Goal: Information Seeking & Learning: Learn about a topic

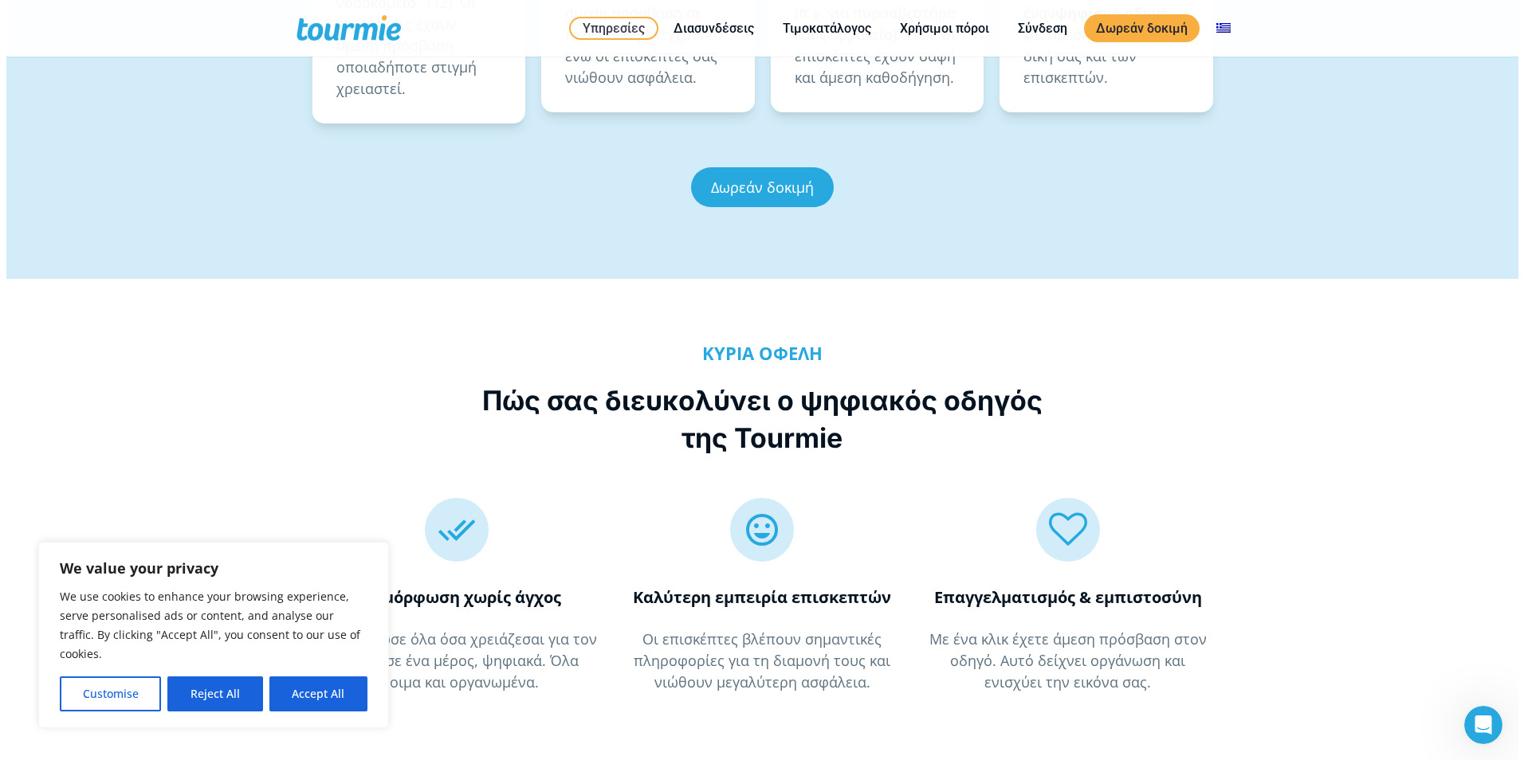
scroll to position [1398, 0]
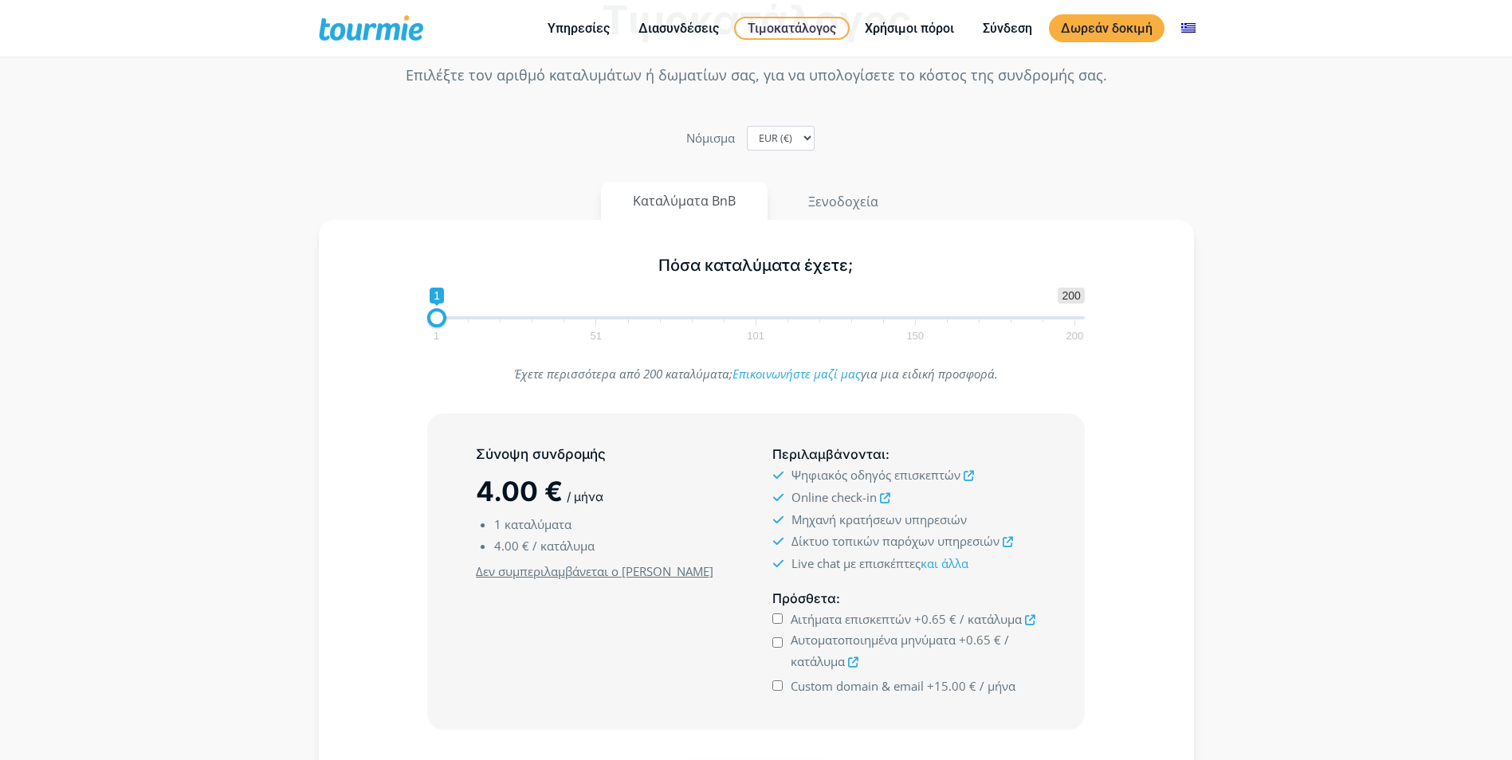
scroll to position [80, 0]
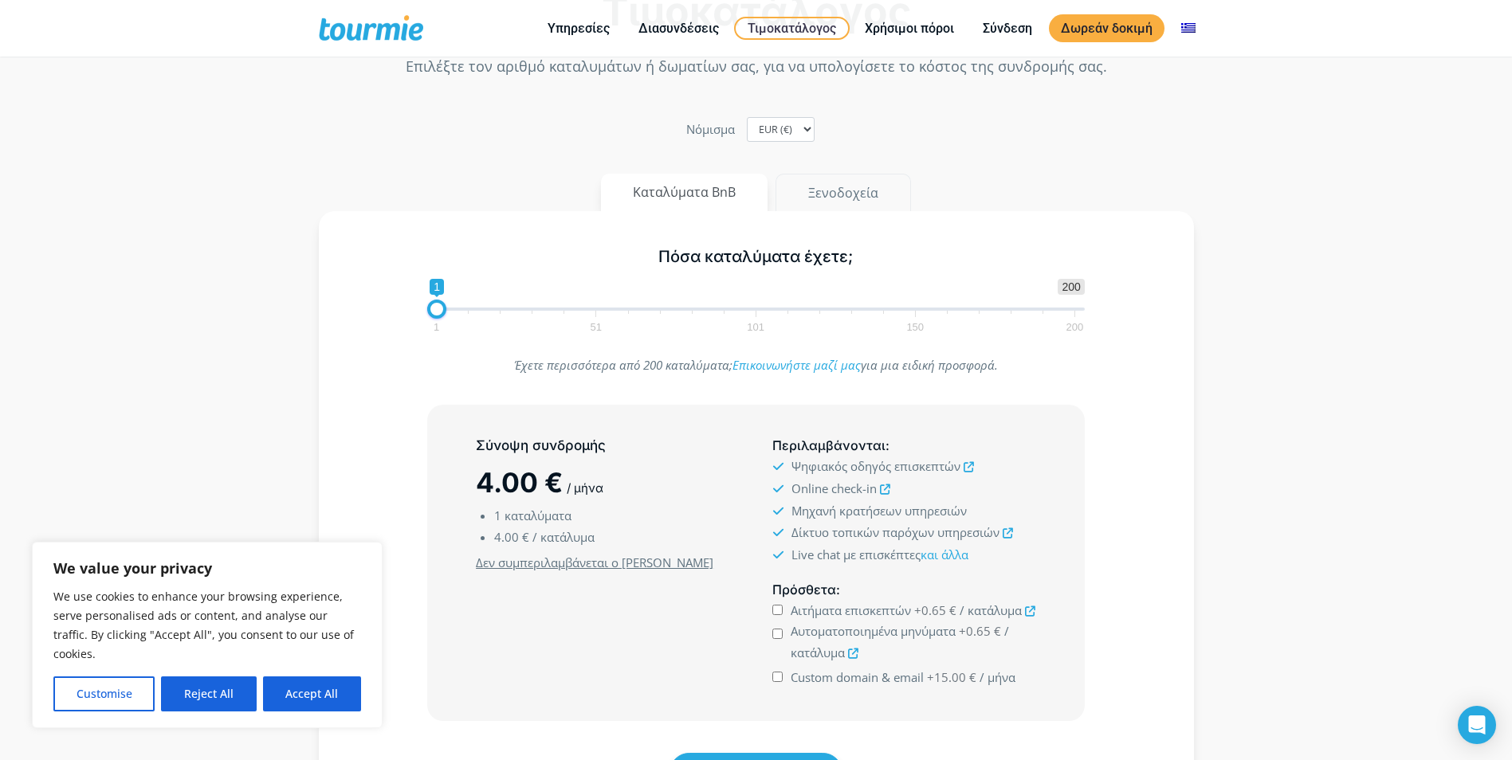
click at [837, 207] on button "Ξενοδοχεία" at bounding box center [842, 193] width 135 height 38
type input "50"
drag, startPoint x: 438, startPoint y: 306, endPoint x: 595, endPoint y: 304, distance: 157.0
click at [595, 304] on span at bounding box center [593, 309] width 19 height 19
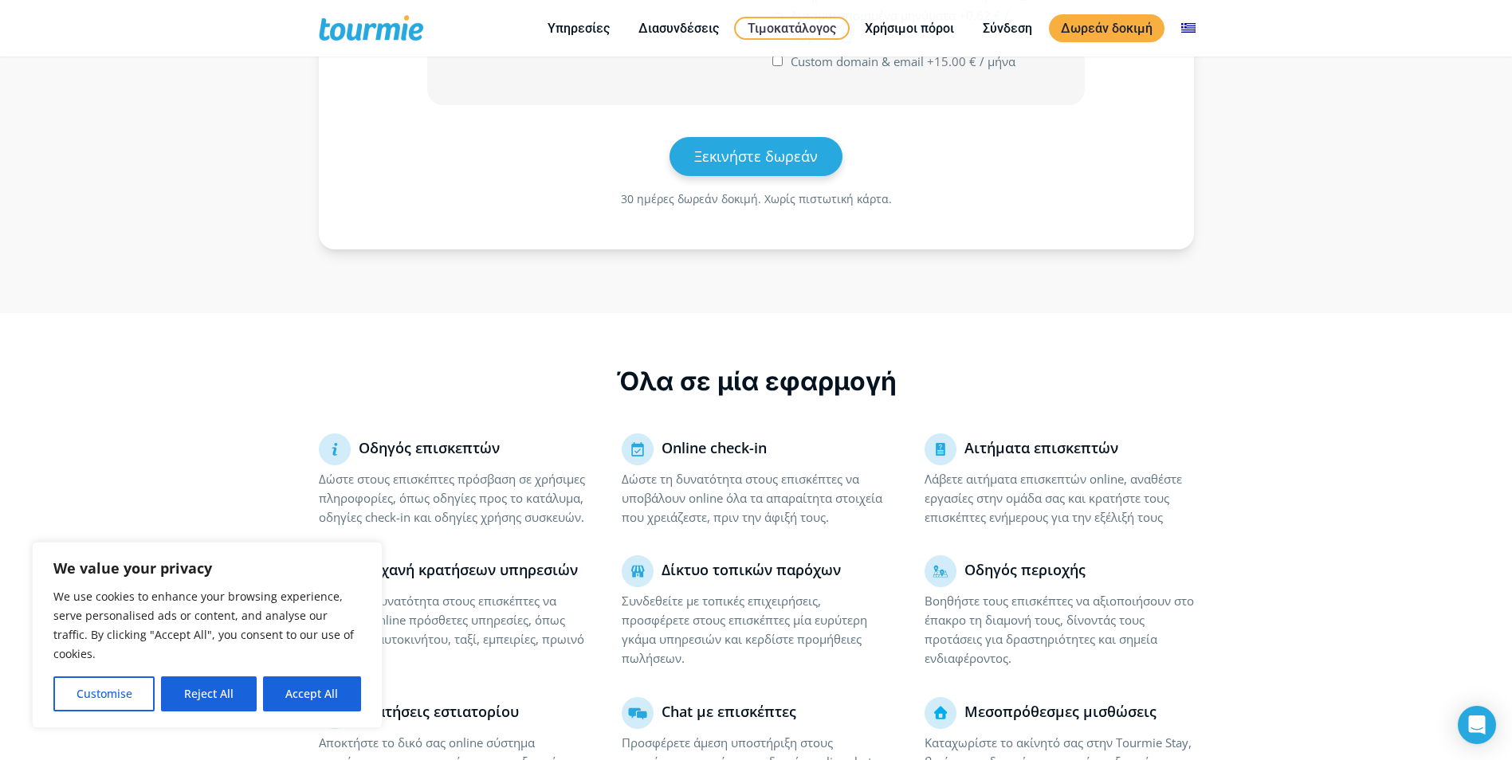
scroll to position [700, 0]
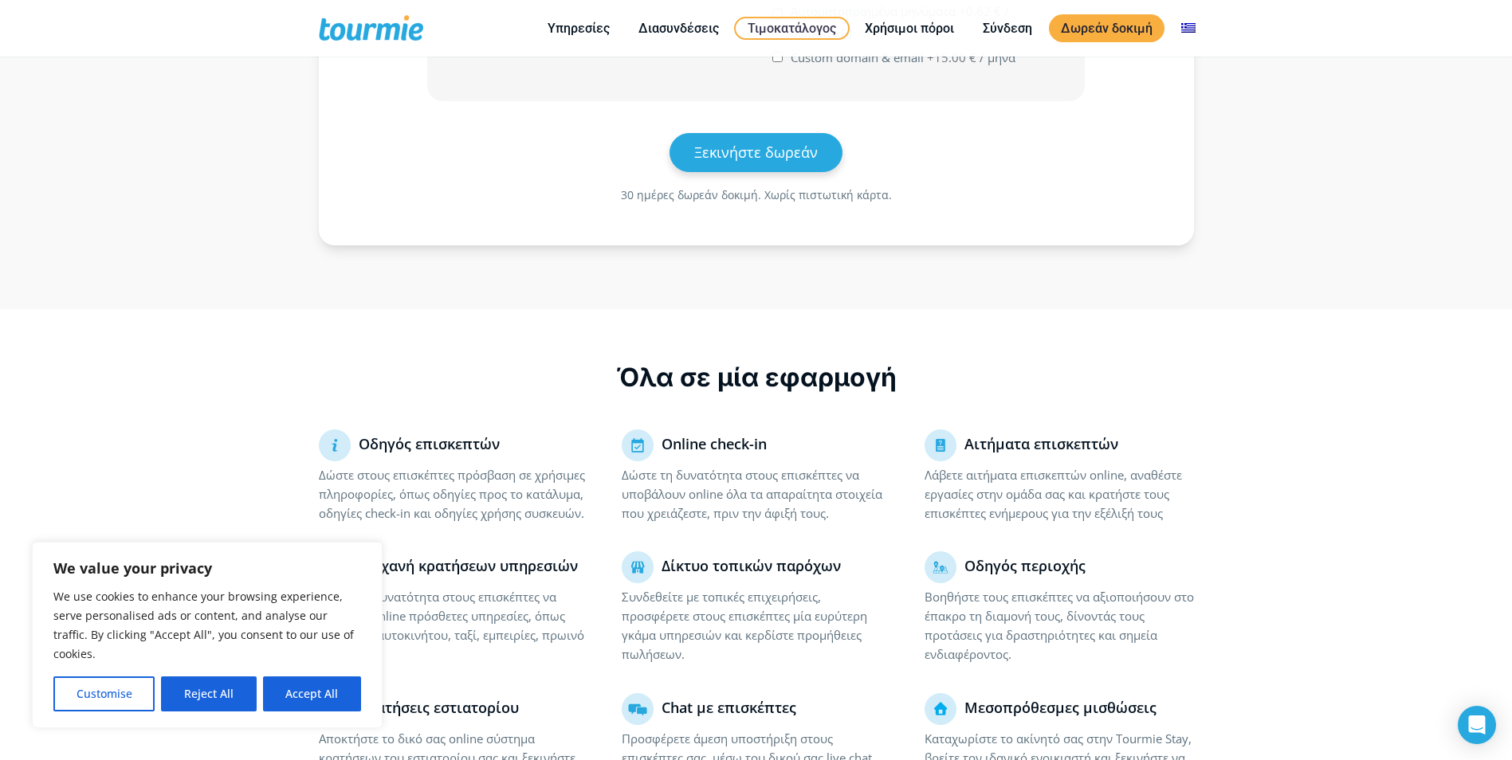
click at [205, 696] on button "Reject All" at bounding box center [208, 693] width 95 height 35
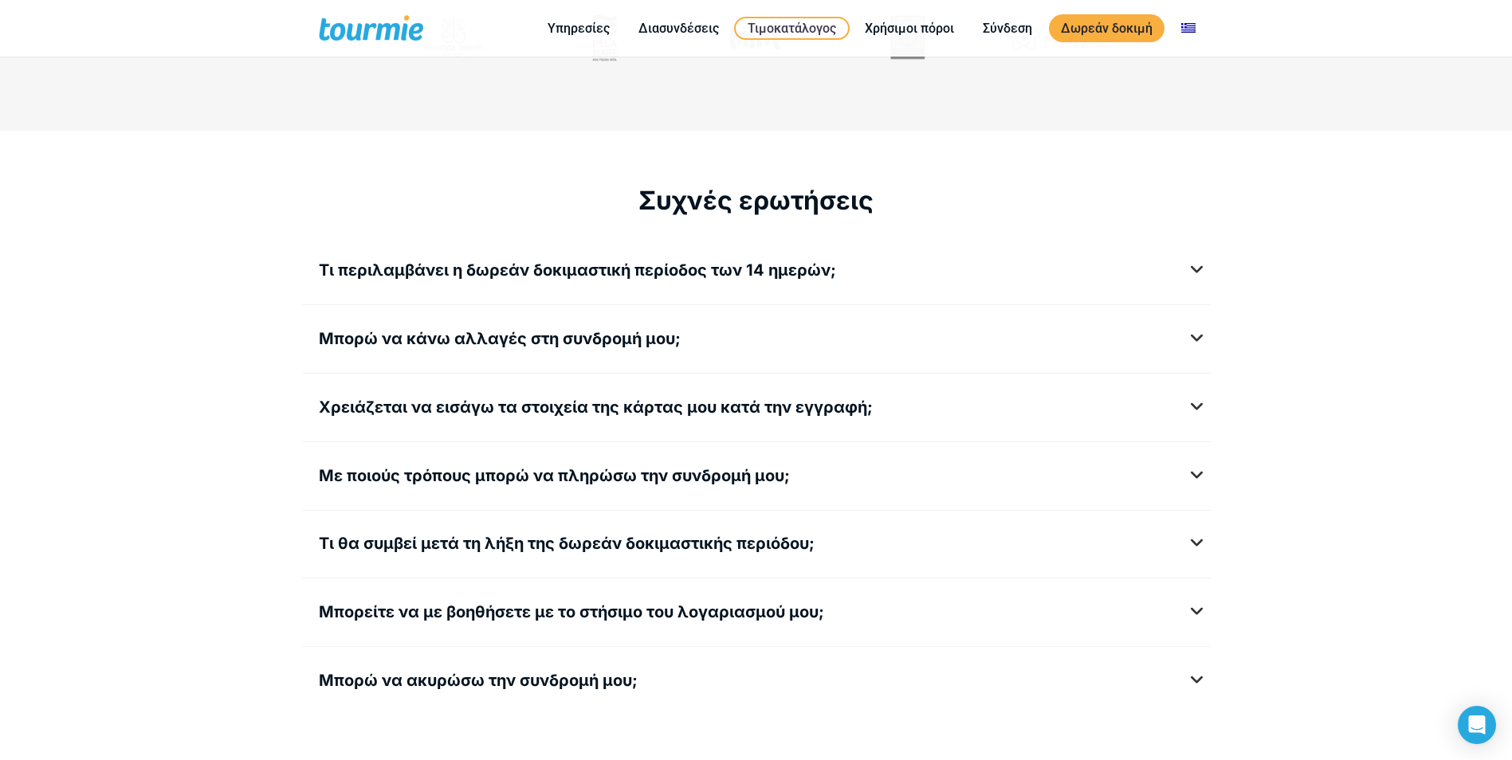
scroll to position [1963, 0]
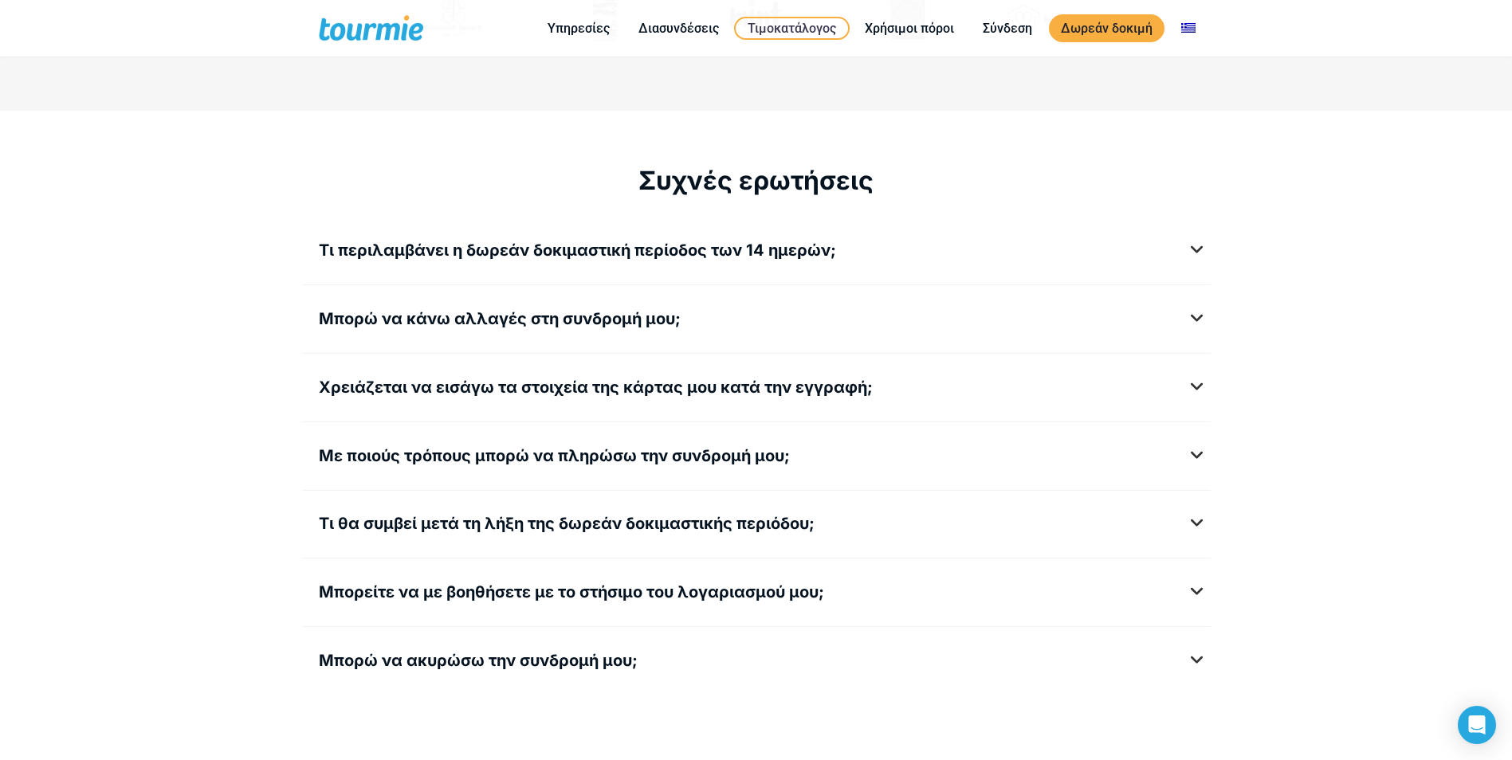
click at [938, 237] on div "Τι περιλαμβάνει η δωρεάν δοκιμαστική περίοδος των 14 ημερών; Η δωρεάν δοκιμαστι…" at bounding box center [756, 255] width 908 height 44
click at [927, 265] on div "Τι περιλαμβάνει η δωρεάν δοκιμαστική περίοδος των 14 ημερών; Η δωρεάν δοκιμαστι…" at bounding box center [756, 255] width 908 height 44
click at [1186, 253] on h5 "Τι περιλαμβάνει η δωρεάν δοκιμαστική περίοδος των 14 ημερών;" at bounding box center [756, 251] width 875 height 20
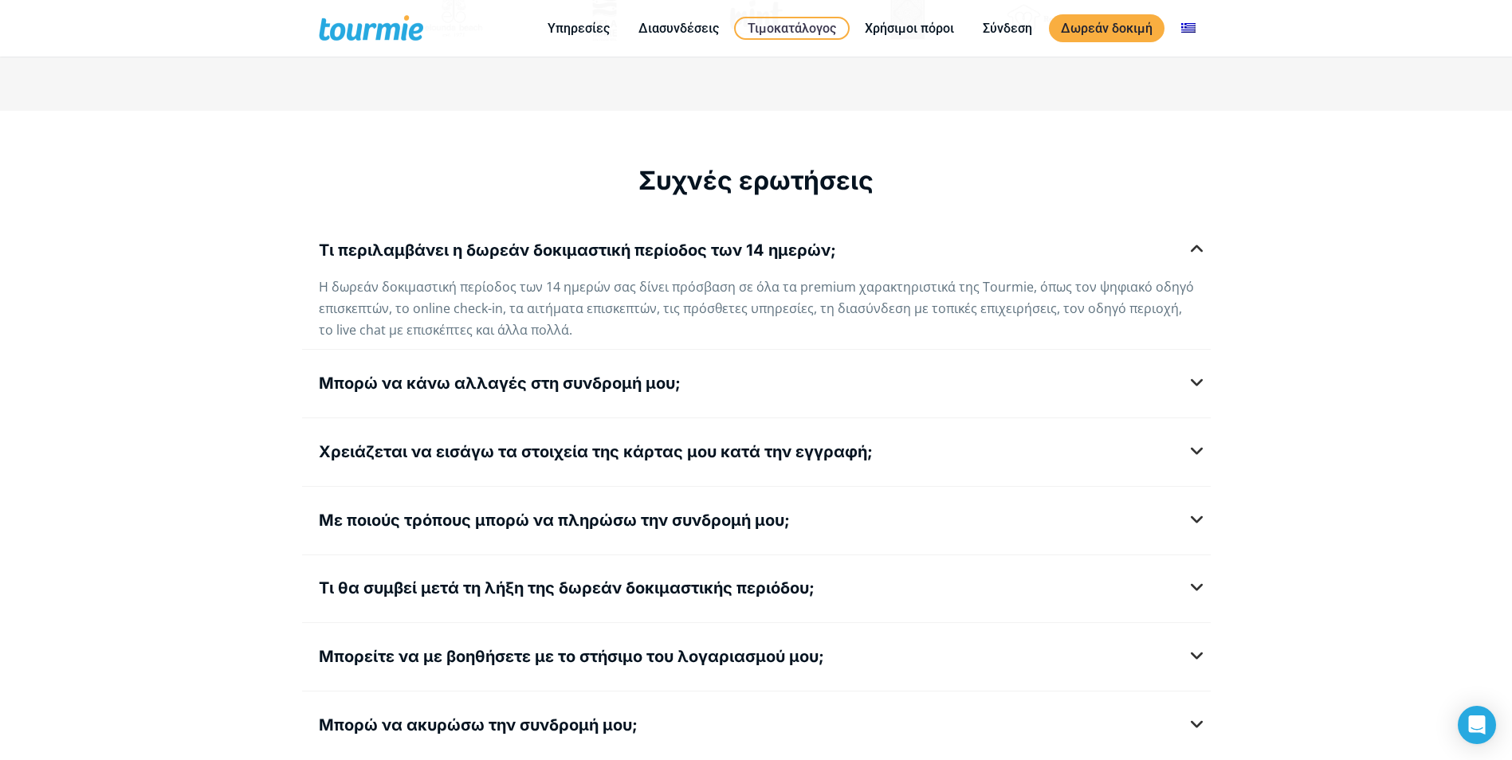
click at [587, 287] on span "Η δωρεάν δοκιμαστική περίοδος των 14 ημερών σας δίνει πρόσβαση σε όλα τα premiu…" at bounding box center [756, 308] width 875 height 61
drag, startPoint x: 587, startPoint y: 287, endPoint x: 701, endPoint y: 291, distance: 114.0
click at [701, 291] on span "Η δωρεάν δοκιμαστική περίοδος των 14 ημερών σας δίνει πρόσβαση σε όλα τα premiu…" at bounding box center [756, 308] width 875 height 61
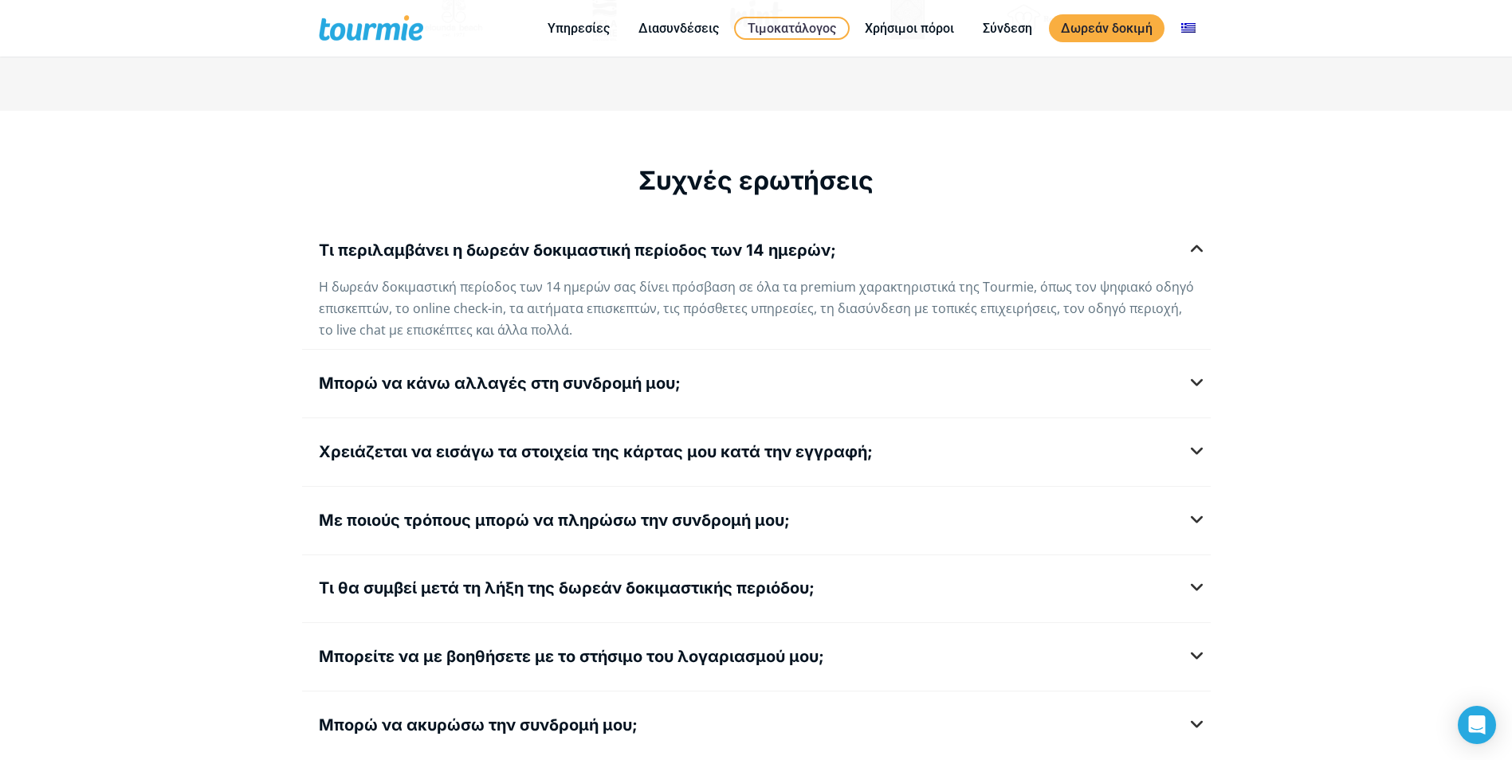
drag, startPoint x: 701, startPoint y: 291, endPoint x: 801, endPoint y: 289, distance: 99.6
click at [801, 289] on span "Η δωρεάν δοκιμαστική περίοδος των 14 ημερών σας δίνει πρόσβαση σε όλα τα premiu…" at bounding box center [756, 308] width 875 height 61
click at [801, 288] on span "Η δωρεάν δοκιμαστική περίοδος των 14 ημερών σας δίνει πρόσβαση σε όλα τα premiu…" at bounding box center [756, 308] width 875 height 61
drag, startPoint x: 801, startPoint y: 288, endPoint x: 657, endPoint y: 299, distance: 143.8
click at [657, 299] on div "Η δωρεάν δοκιμαστική περίοδος των 14 ημερών σας δίνει πρόσβαση σε όλα τα premiu…" at bounding box center [756, 308] width 875 height 65
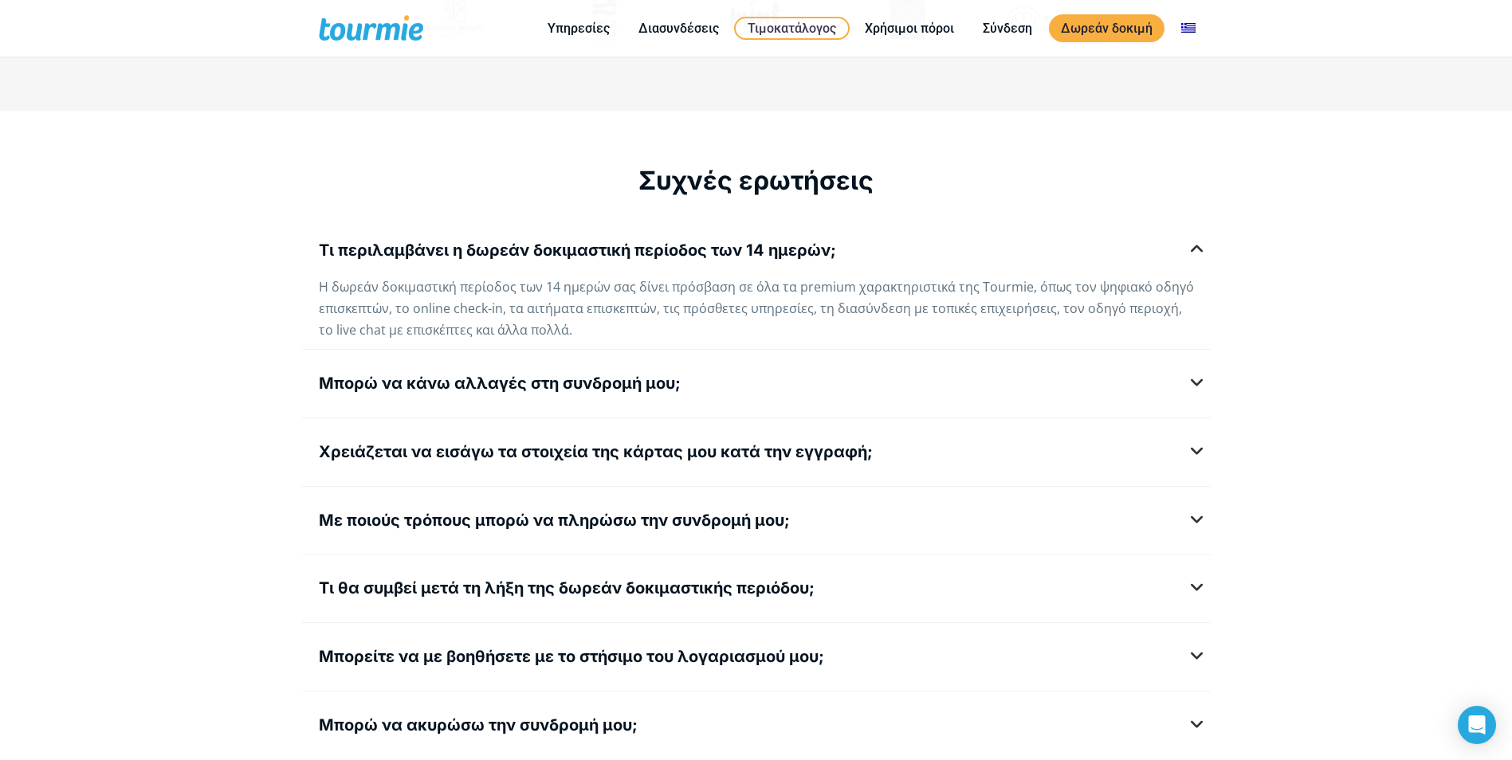
click at [603, 314] on span "Η δωρεάν δοκιμαστική περίοδος των 14 ημερών σας δίνει πρόσβαση σε όλα τα premiu…" at bounding box center [756, 308] width 875 height 61
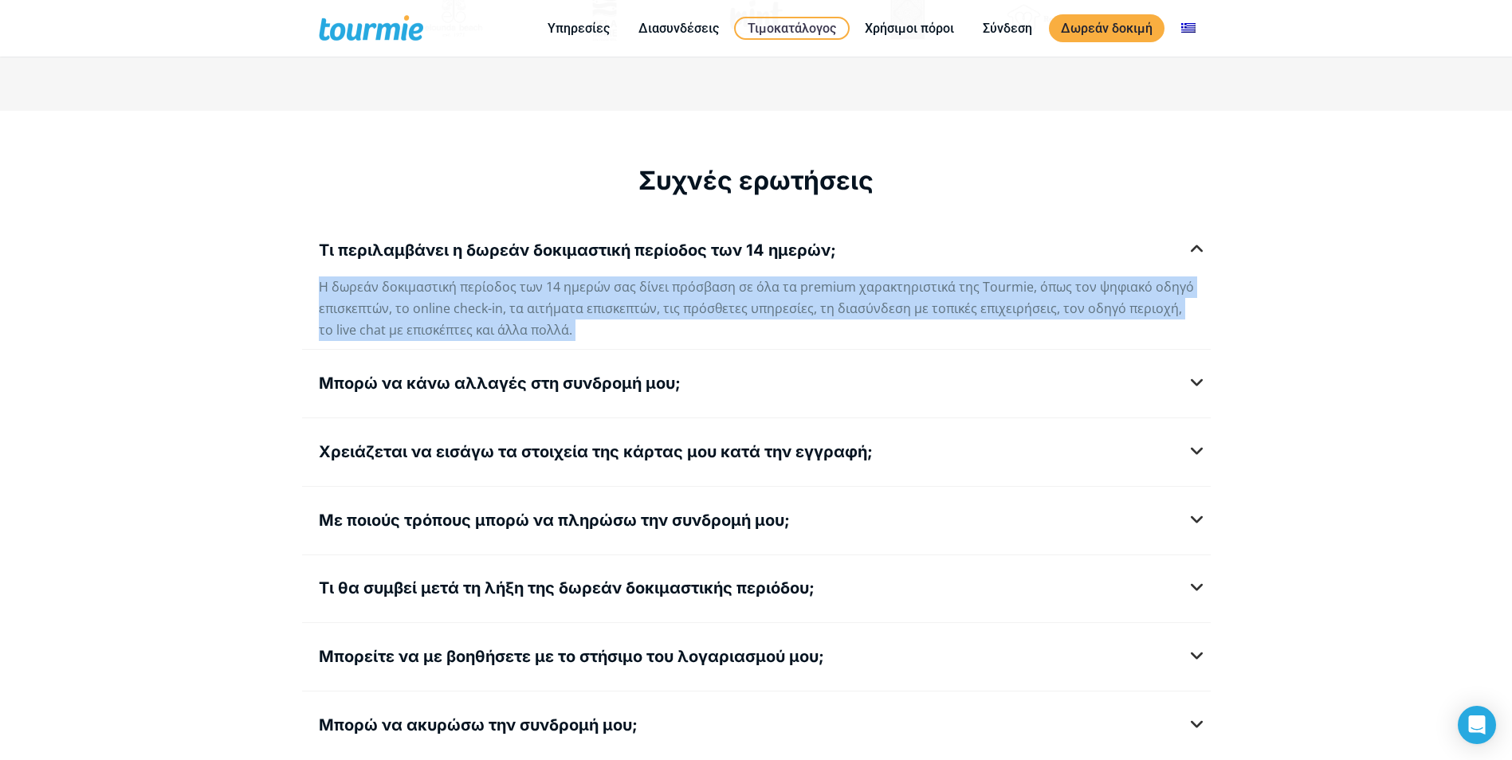
click at [603, 314] on span "Η δωρεάν δοκιμαστική περίοδος των 14 ημερών σας δίνει πρόσβαση σε όλα τα premiu…" at bounding box center [756, 308] width 875 height 61
drag, startPoint x: 603, startPoint y: 314, endPoint x: 593, endPoint y: 312, distance: 10.6
click at [597, 312] on span "Η δωρεάν δοκιμαστική περίοδος των 14 ημερών σας δίνει πρόσβαση σε όλα τα premiu…" at bounding box center [756, 308] width 875 height 61
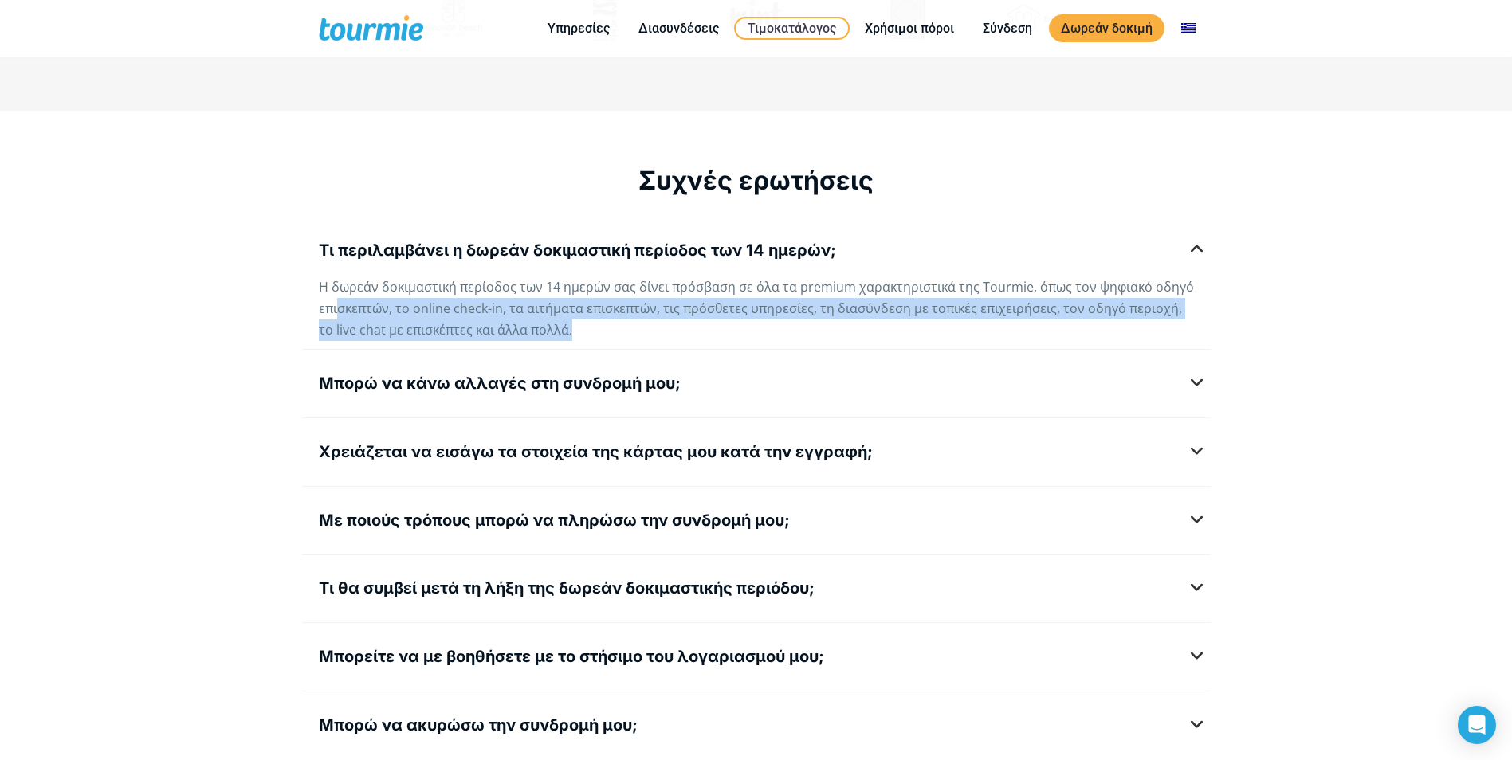
drag, startPoint x: 564, startPoint y: 329, endPoint x: 338, endPoint y: 306, distance: 227.5
click at [338, 306] on div "Η δωρεάν δοκιμαστική περίοδος των 14 ημερών σας δίνει πρόσβαση σε όλα τα premiu…" at bounding box center [756, 308] width 875 height 65
click at [338, 306] on span "Η δωρεάν δοκιμαστική περίοδος των 14 ημερών σας δίνει πρόσβαση σε όλα τα premiu…" at bounding box center [756, 308] width 875 height 61
drag, startPoint x: 338, startPoint y: 306, endPoint x: 594, endPoint y: 335, distance: 258.3
click at [594, 335] on div "Η δωρεάν δοκιμαστική περίοδος των 14 ημερών σας δίνει πρόσβαση σε όλα τα premiu…" at bounding box center [756, 308] width 875 height 65
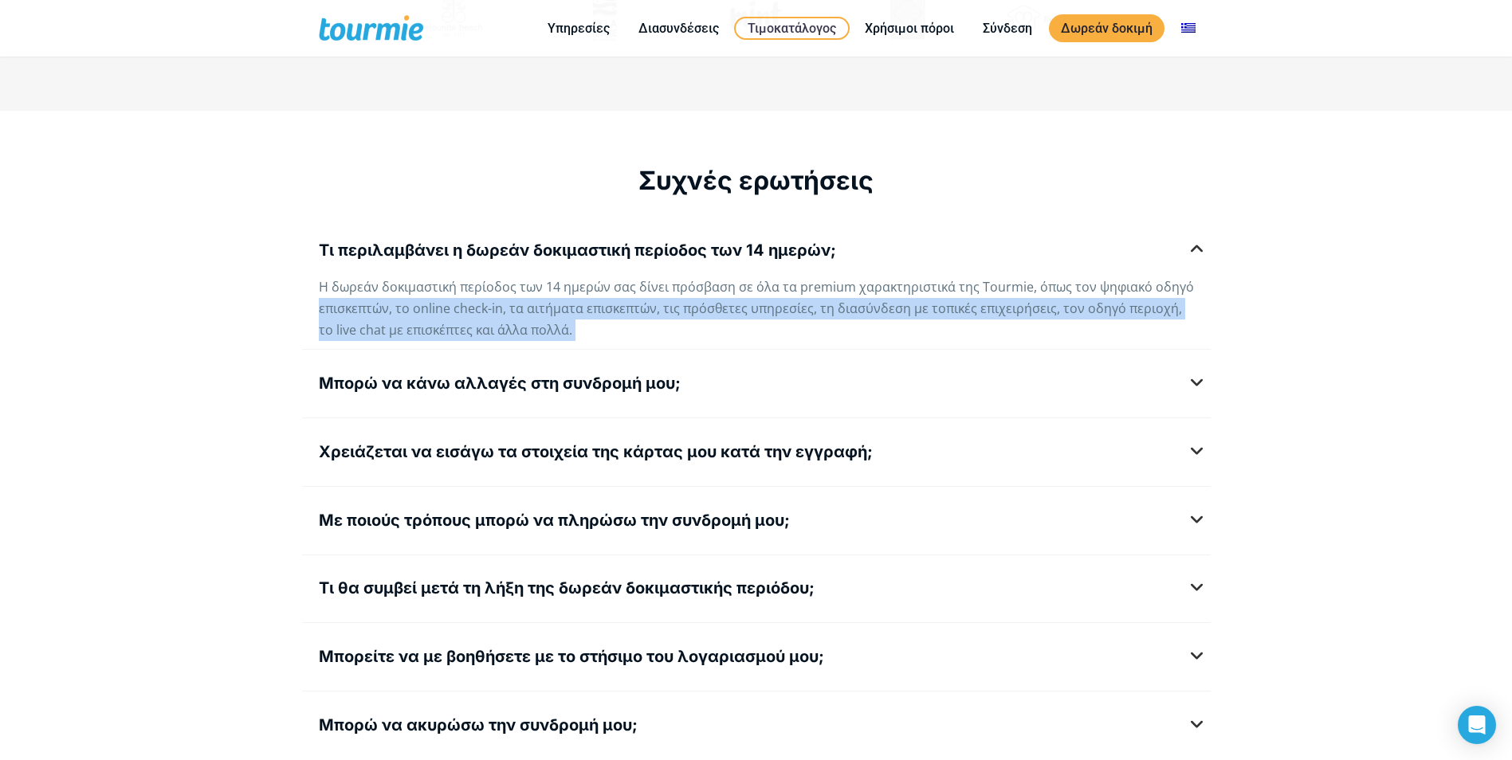
click at [594, 335] on div "Η δωρεάν δοκιμαστική περίοδος των 14 ημερών σας δίνει πρόσβαση σε όλα τα premiu…" at bounding box center [756, 308] width 875 height 65
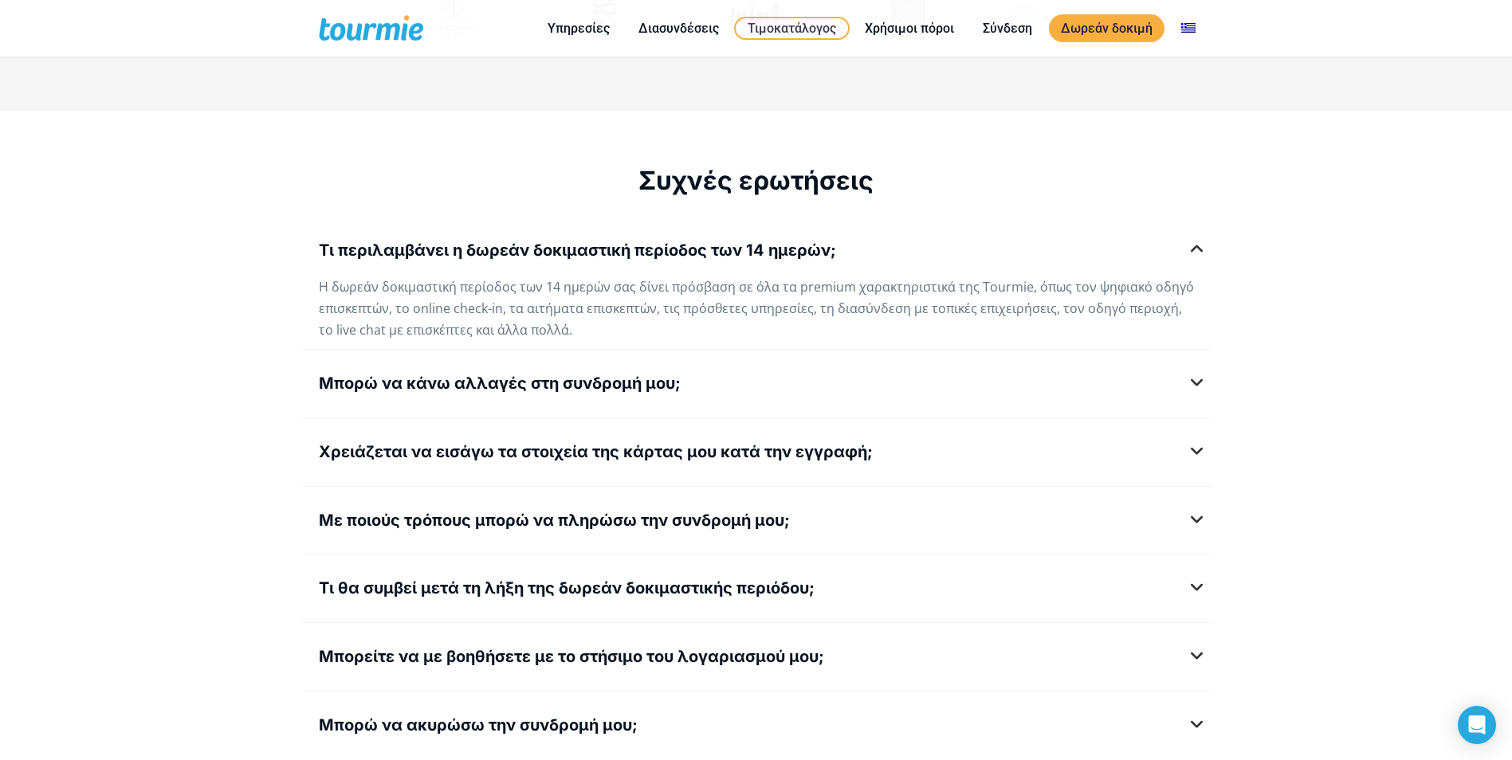
click at [495, 314] on span "Η δωρεάν δοκιμαστική περίοδος των 14 ημερών σας δίνει πρόσβαση σε όλα τα premiu…" at bounding box center [756, 308] width 875 height 61
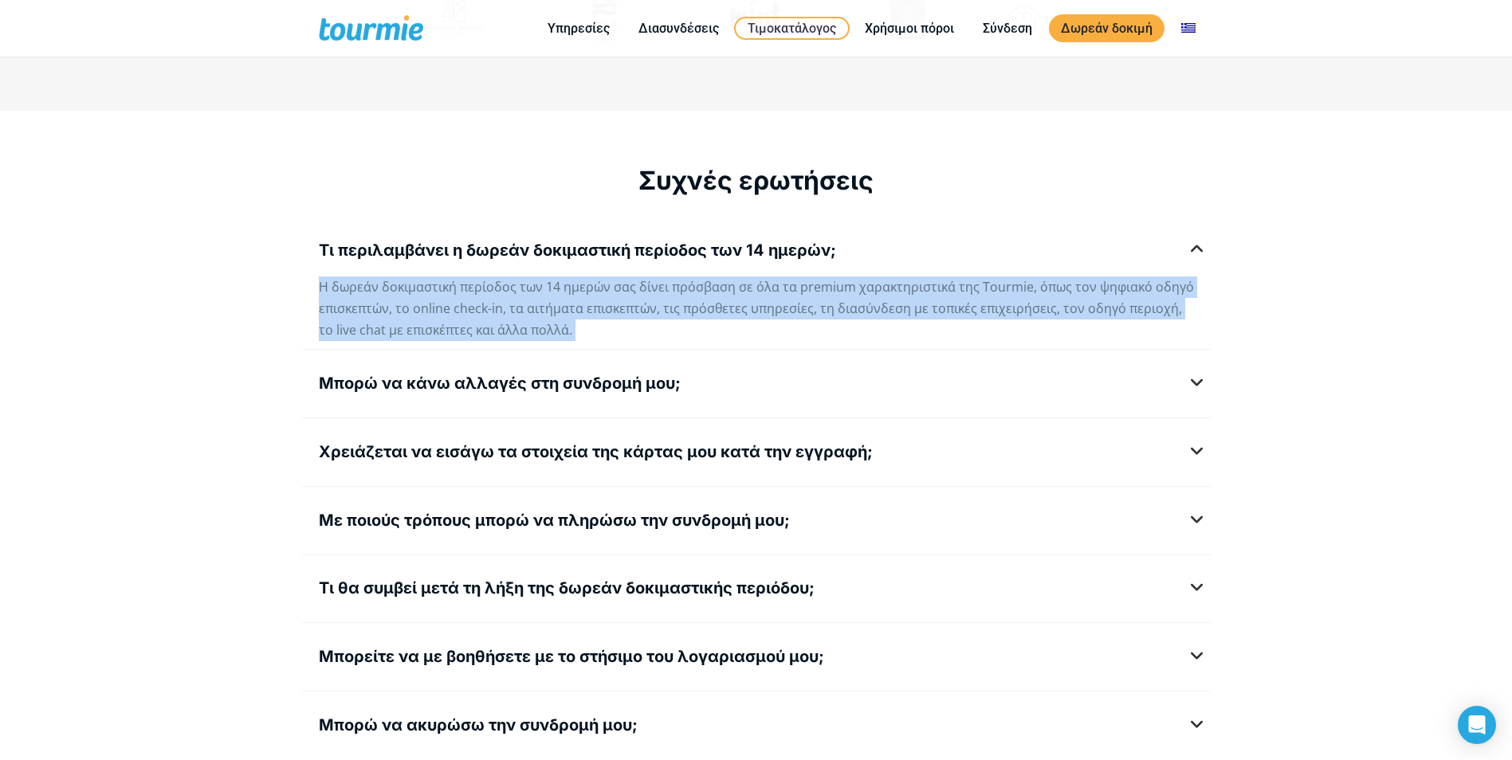
click at [495, 314] on span "Η δωρεάν δοκιμαστική περίοδος των 14 ημερών σας δίνει πρόσβαση σε όλα τα premiu…" at bounding box center [756, 308] width 875 height 61
drag, startPoint x: 495, startPoint y: 314, endPoint x: 515, endPoint y: 326, distance: 23.2
click at [515, 326] on span "Η δωρεάν δοκιμαστική περίοδος των 14 ημερών σας δίνει πρόσβαση σε όλα τα premiu…" at bounding box center [756, 308] width 875 height 61
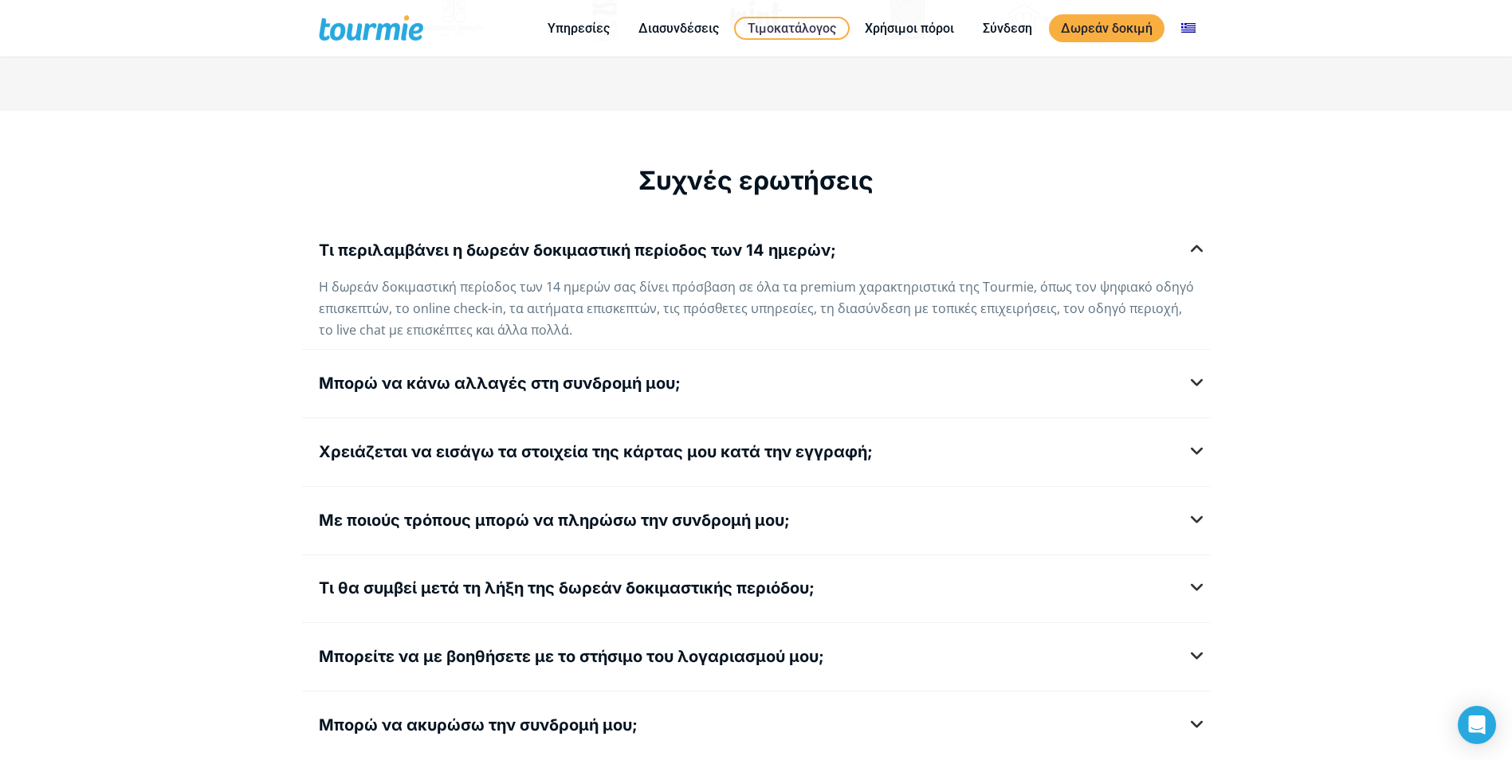
click at [738, 380] on h5 "Μπορώ να κάνω αλλαγές στη συνδρομή μου;" at bounding box center [756, 384] width 875 height 20
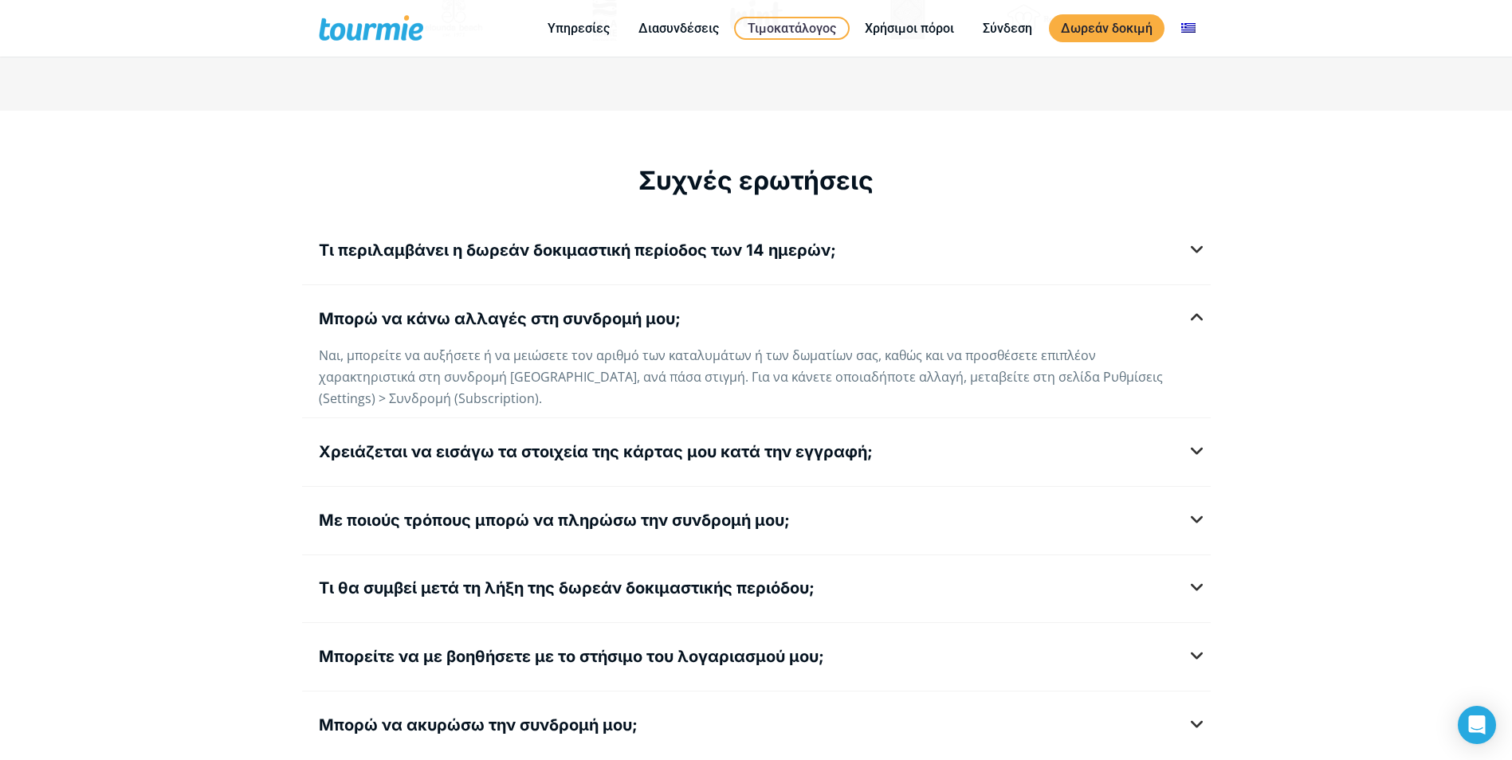
click at [935, 239] on div "Τι περιλαμβάνει η δωρεάν δοκιμαστική περίοδος των 14 ημερών; Η δωρεάν δοκιμαστι…" at bounding box center [756, 255] width 908 height 44
click at [913, 250] on h5 "Τι περιλαμβάνει η δωρεάν δοκιμαστική περίοδος των 14 ημερών;" at bounding box center [756, 251] width 875 height 20
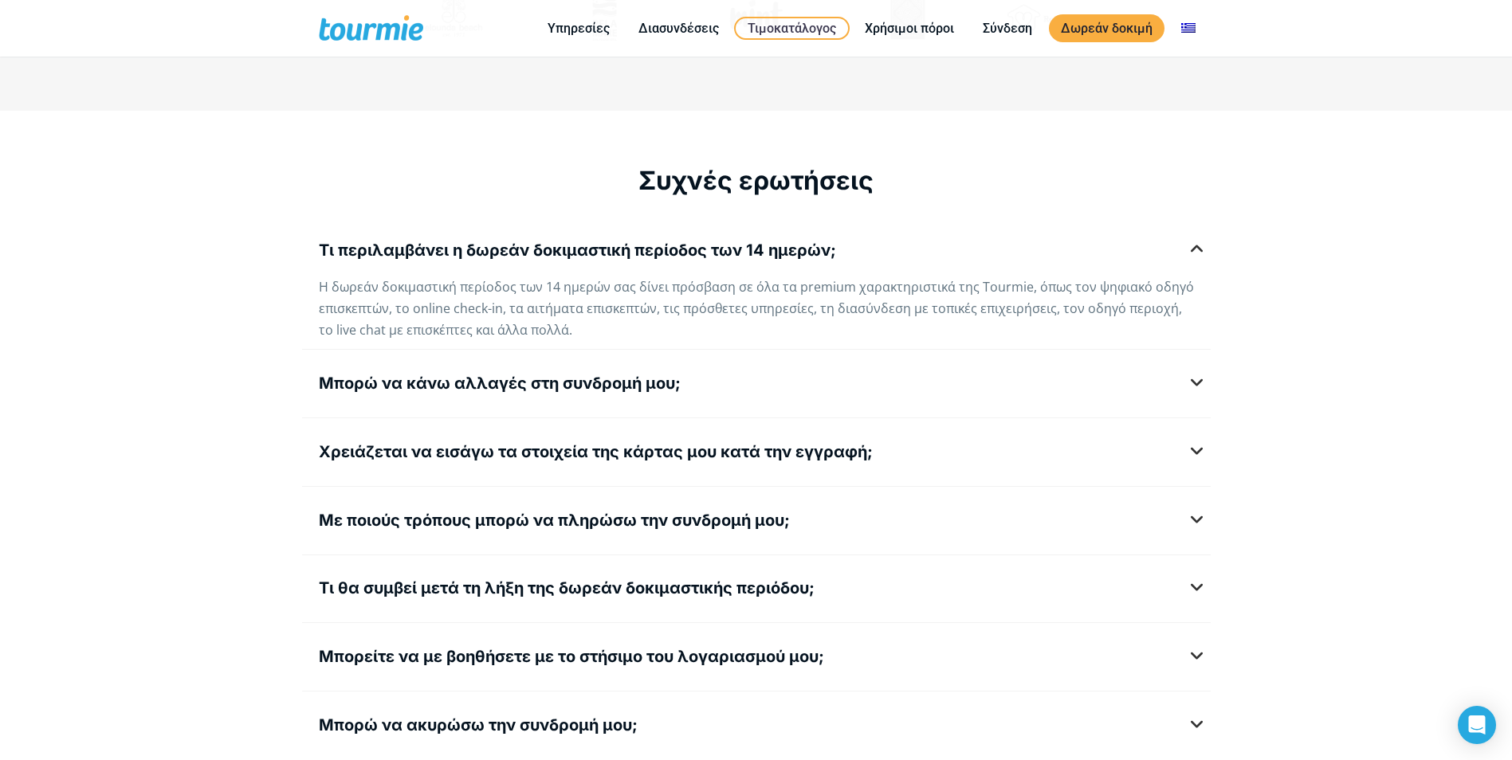
click at [861, 295] on span "Η δωρεάν δοκιμαστική περίοδος των 14 ημερών σας δίνει πρόσβαση σε όλα τα premiu…" at bounding box center [756, 308] width 875 height 61
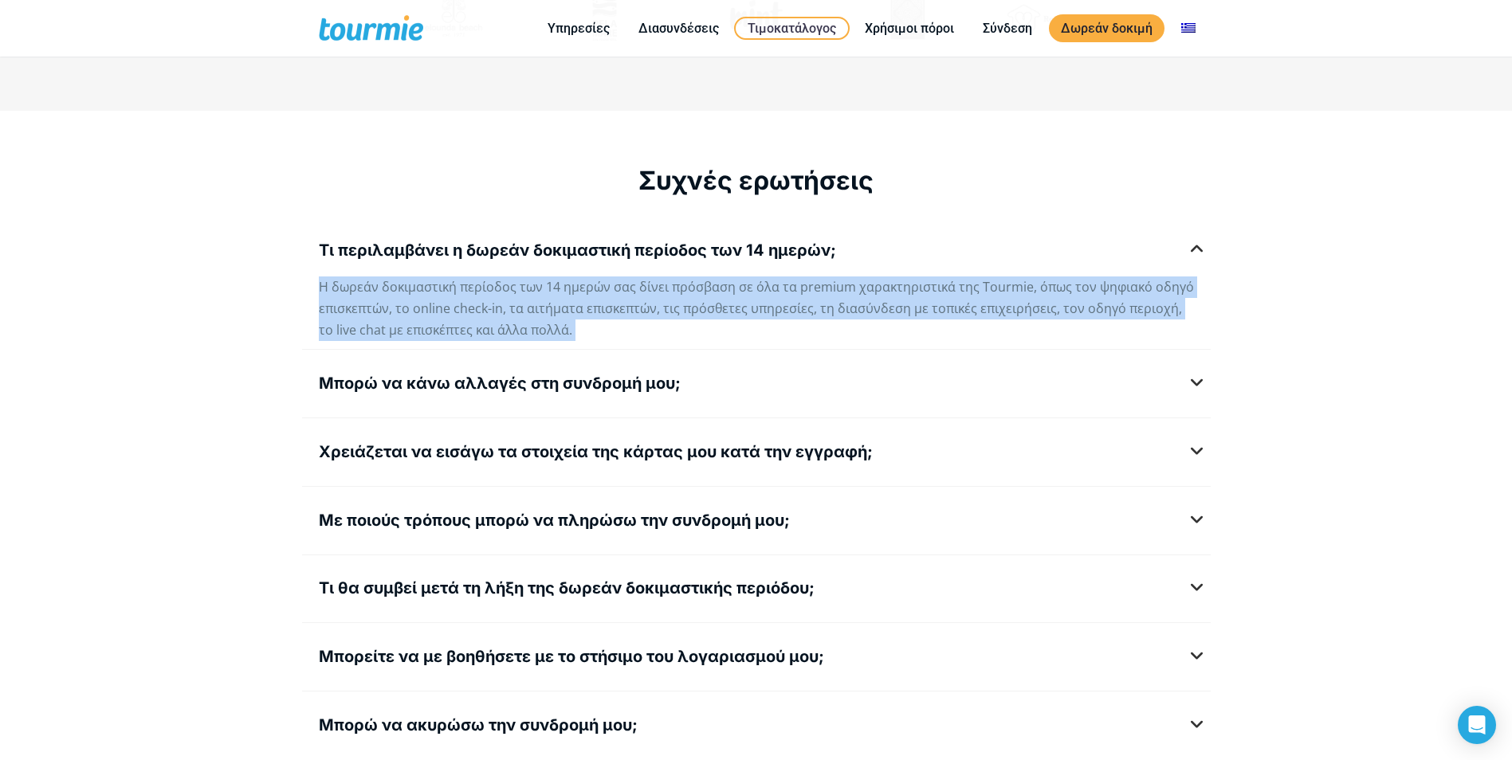
click at [861, 295] on span "Η δωρεάν δοκιμαστική περίοδος των 14 ημερών σας δίνει πρόσβαση σε όλα τα premiu…" at bounding box center [756, 308] width 875 height 61
drag, startPoint x: 861, startPoint y: 295, endPoint x: 723, endPoint y: 327, distance: 141.7
click at [723, 327] on div "Η δωρεάν δοκιμαστική περίοδος των 14 ημερών σας δίνει πρόσβαση σε όλα τα premiu…" at bounding box center [756, 308] width 875 height 65
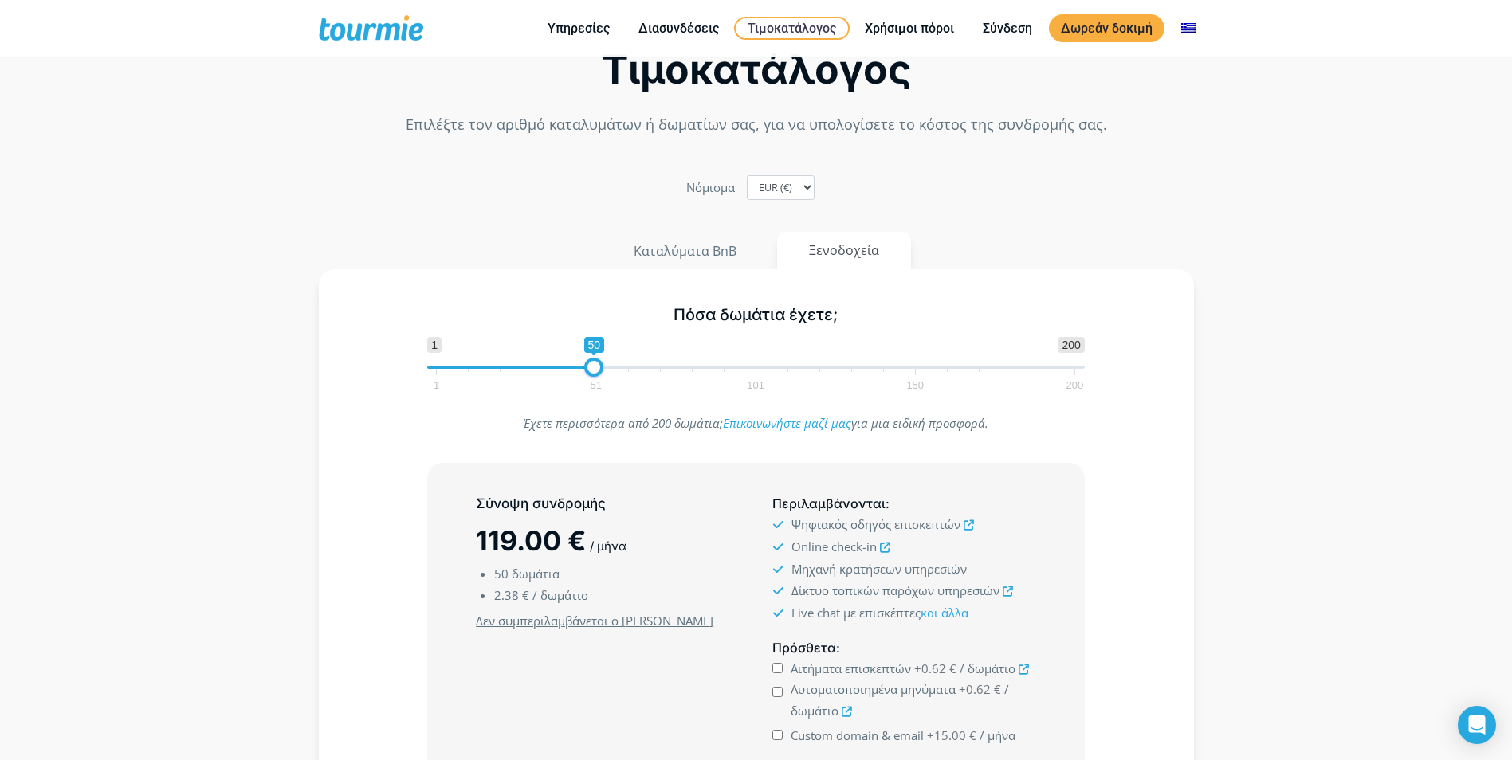
scroll to position [0, 0]
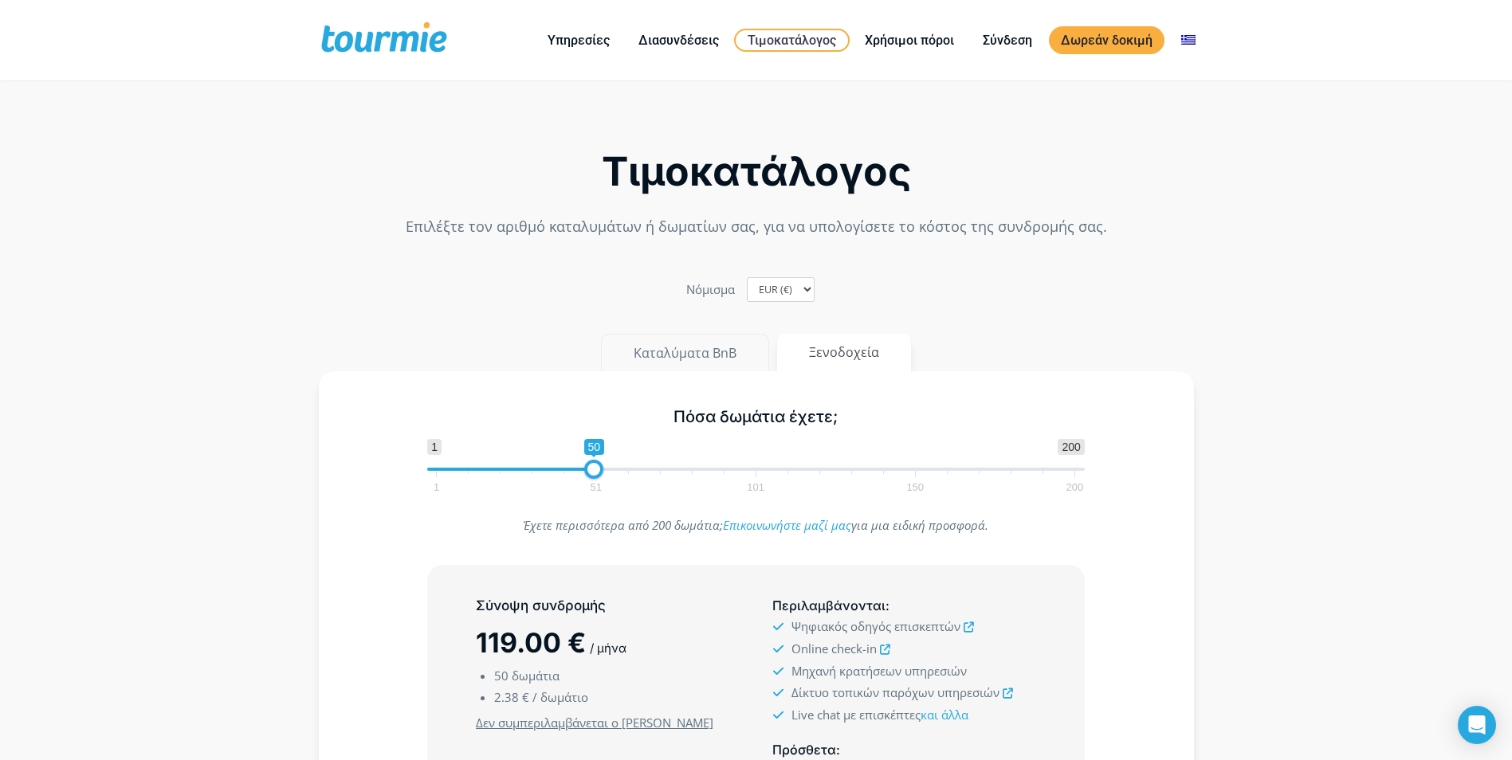
click at [711, 344] on button "Καταλύματα BnB" at bounding box center [685, 353] width 168 height 38
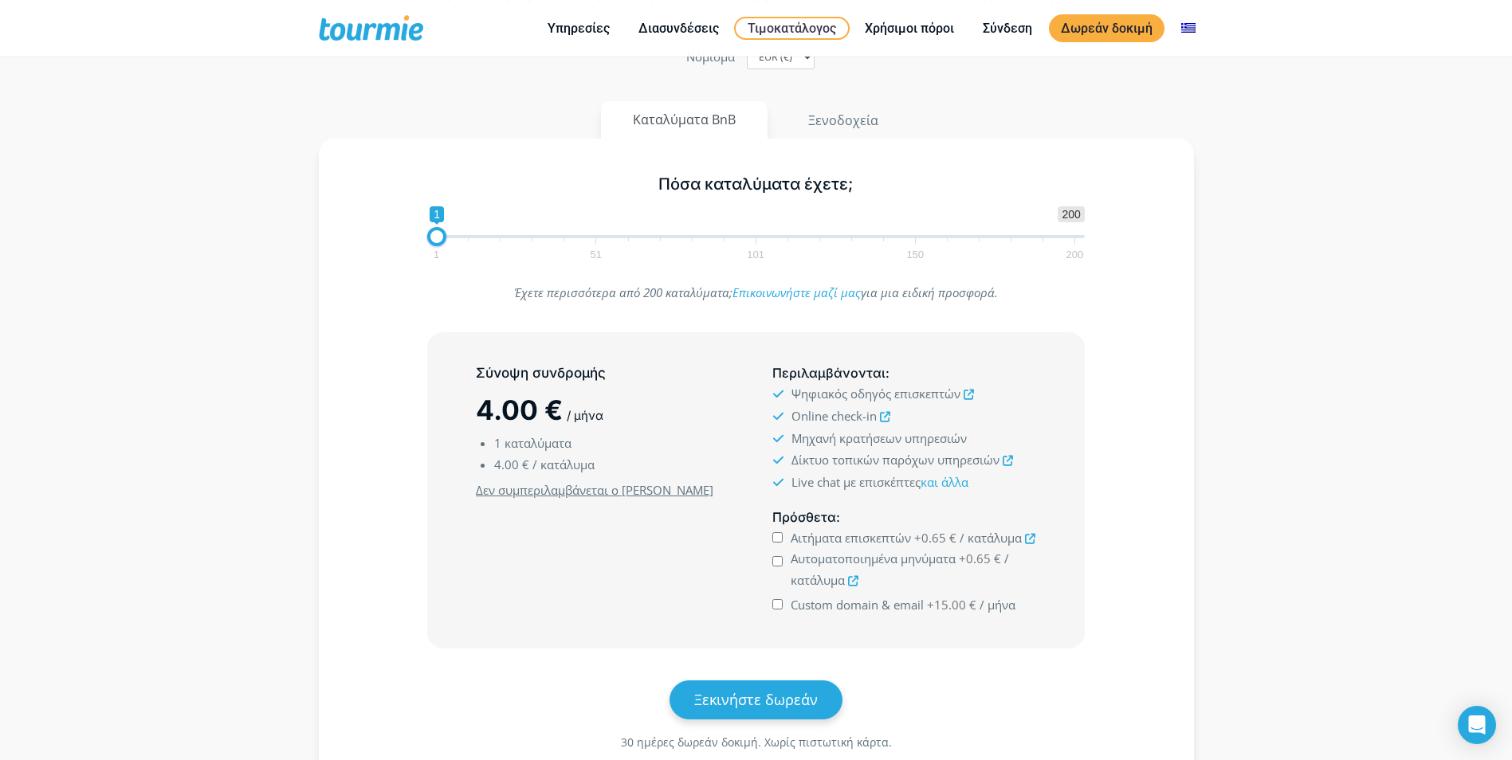
scroll to position [159, 0]
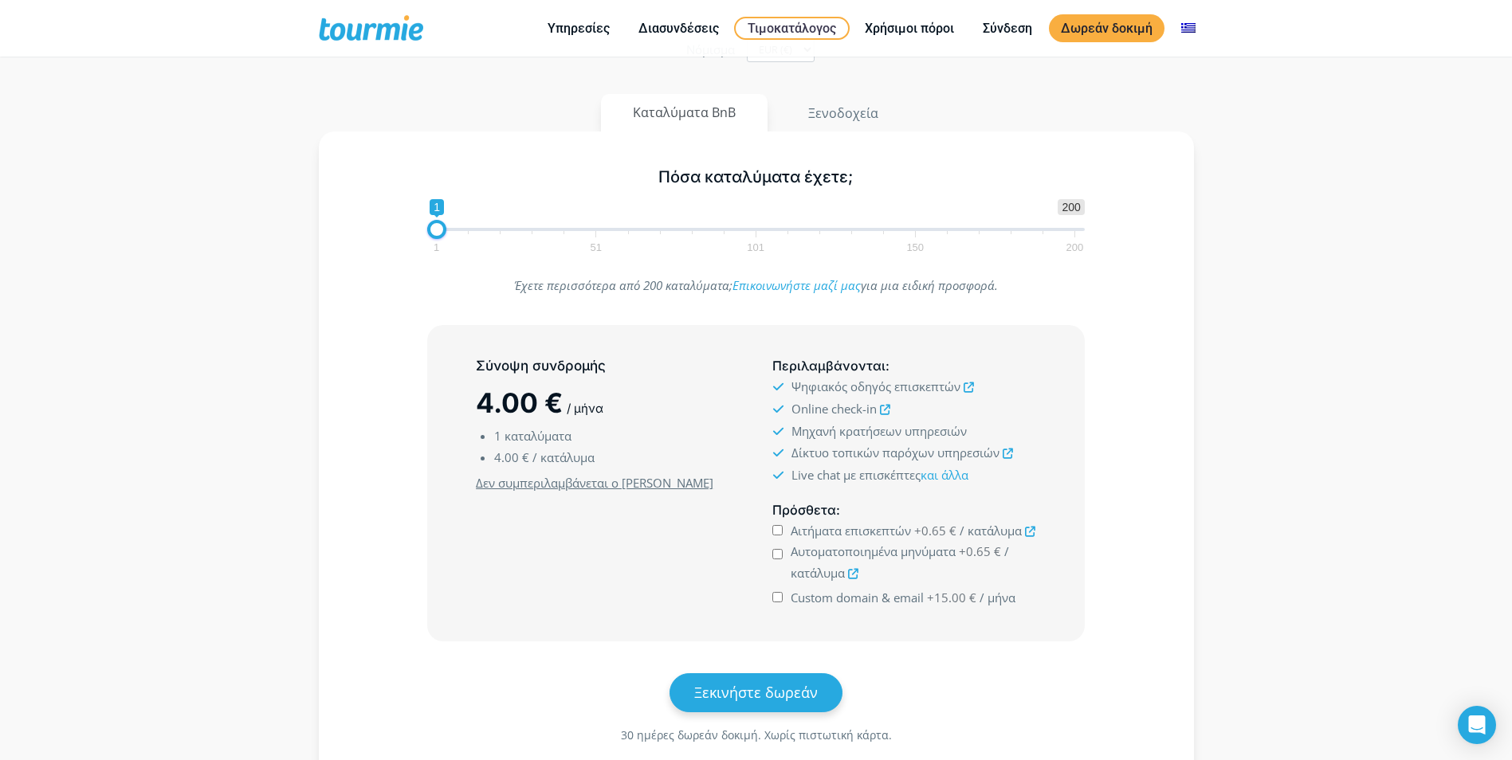
click at [967, 386] on icon at bounding box center [968, 387] width 10 height 10
click at [884, 410] on icon at bounding box center [885, 410] width 10 height 10
click at [1007, 453] on icon at bounding box center [1007, 454] width 10 height 10
click at [963, 475] on link "και άλλα" at bounding box center [944, 475] width 48 height 16
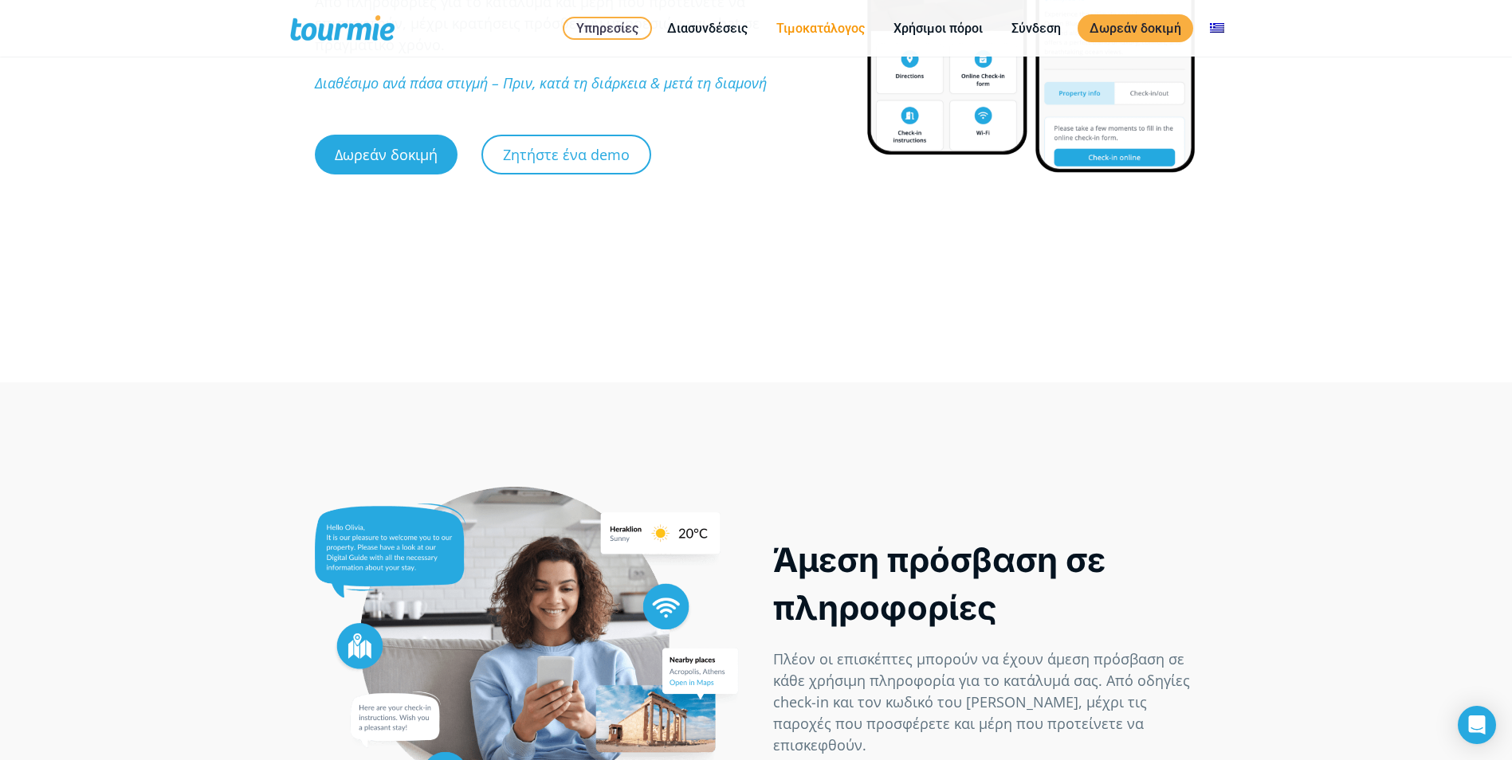
scroll to position [398, 0]
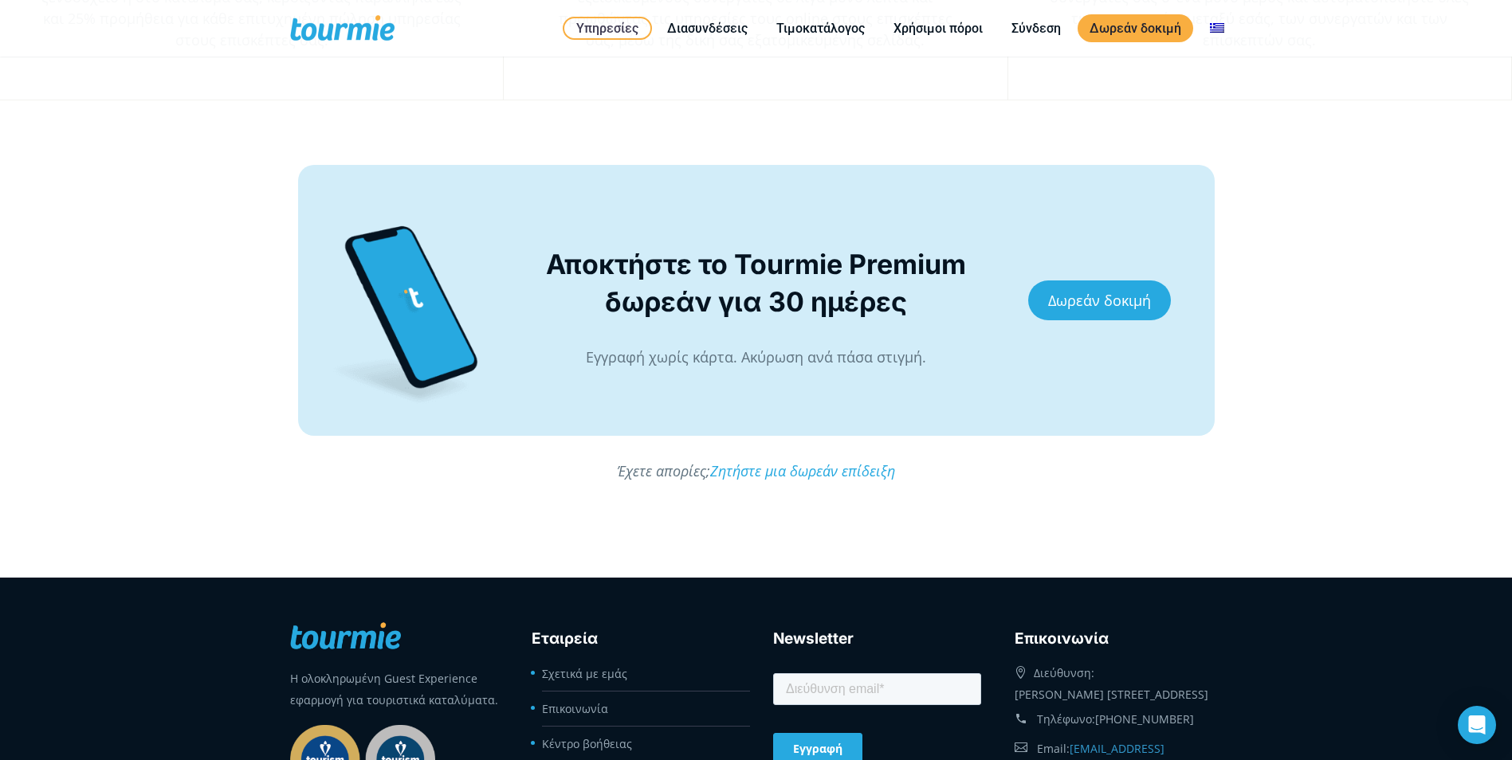
scroll to position [3088, 0]
